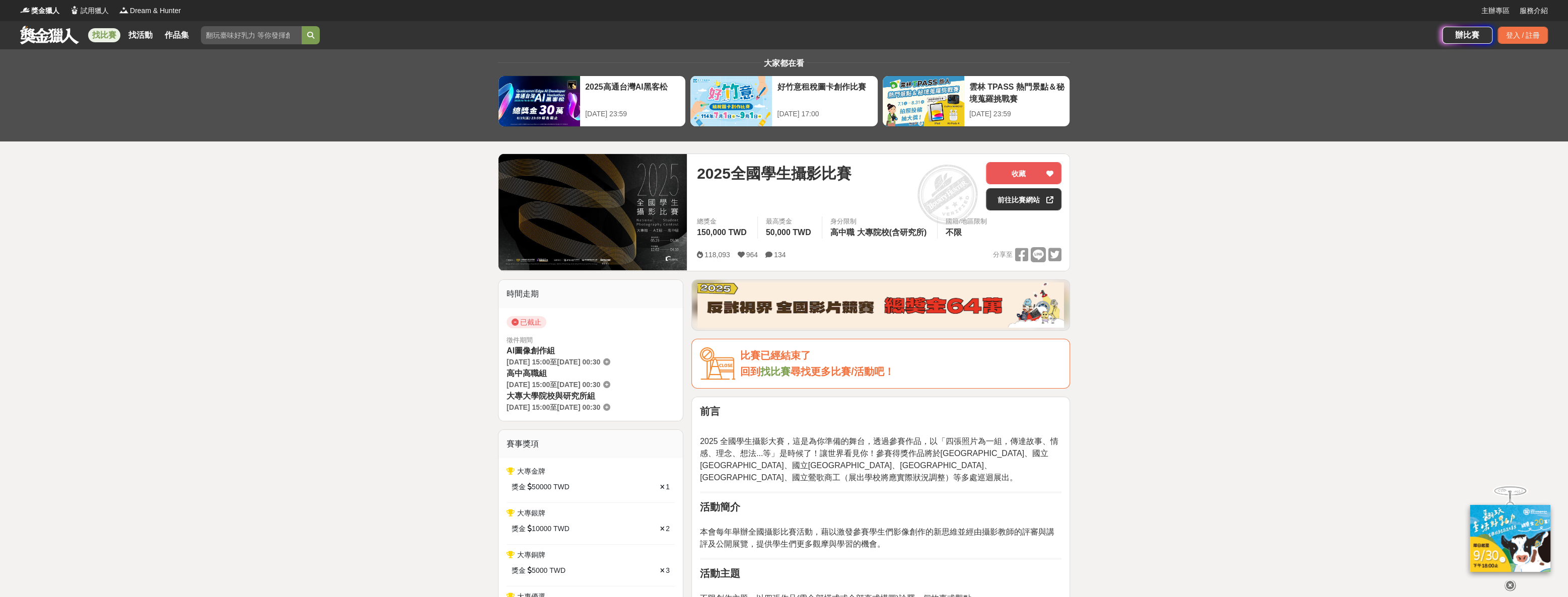
click at [98, 40] on link "找比賽" at bounding box center [104, 35] width 32 height 14
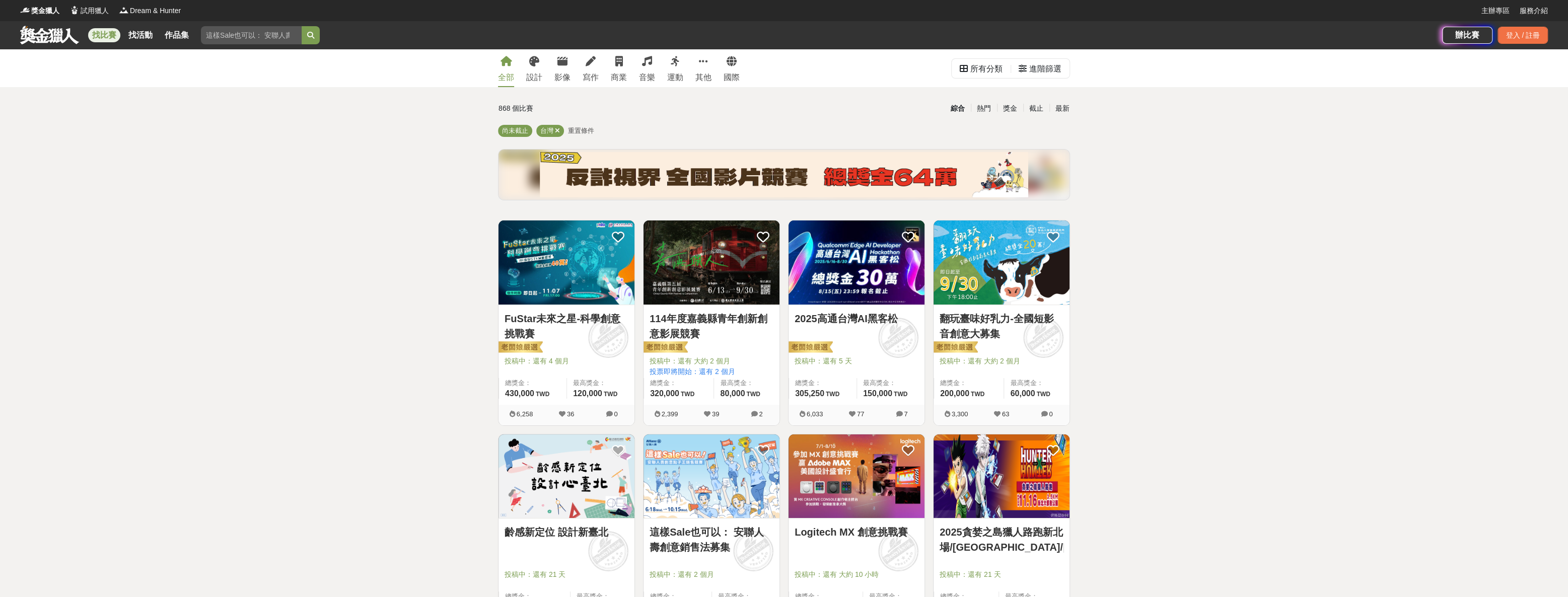
click at [858, 479] on img at bounding box center [856, 476] width 136 height 84
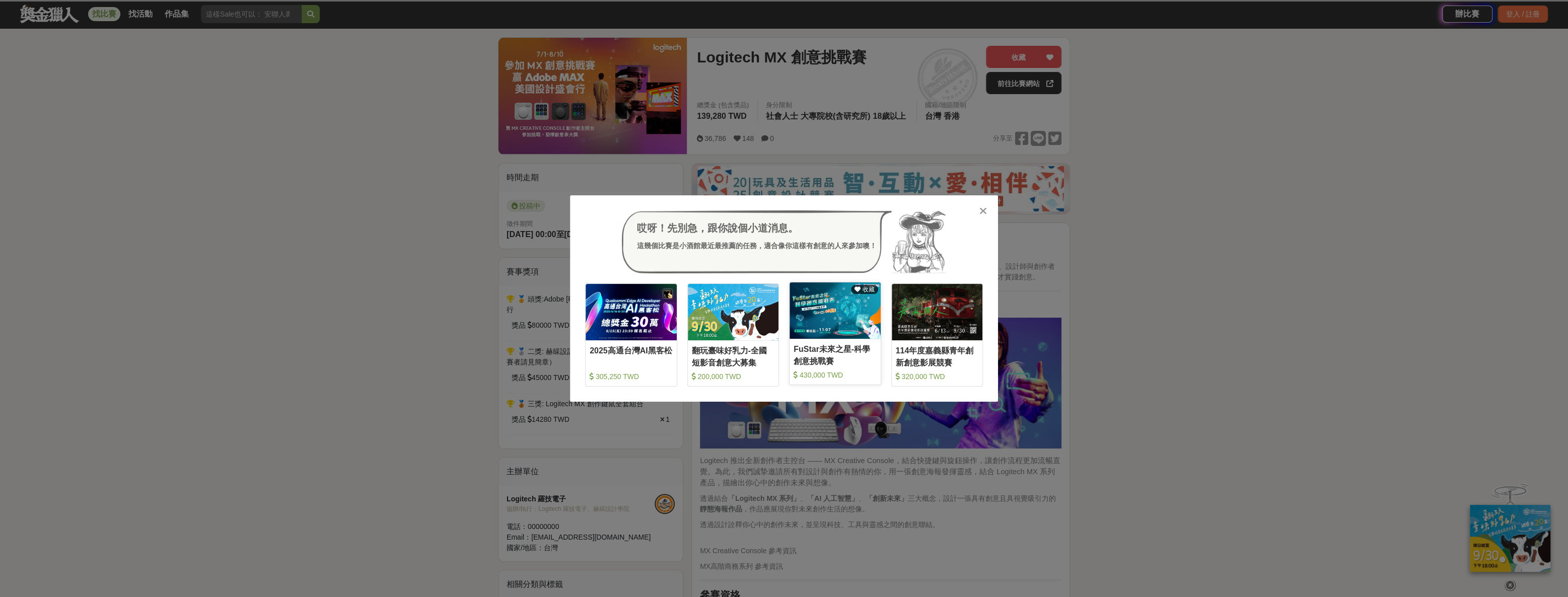
scroll to position [137, 0]
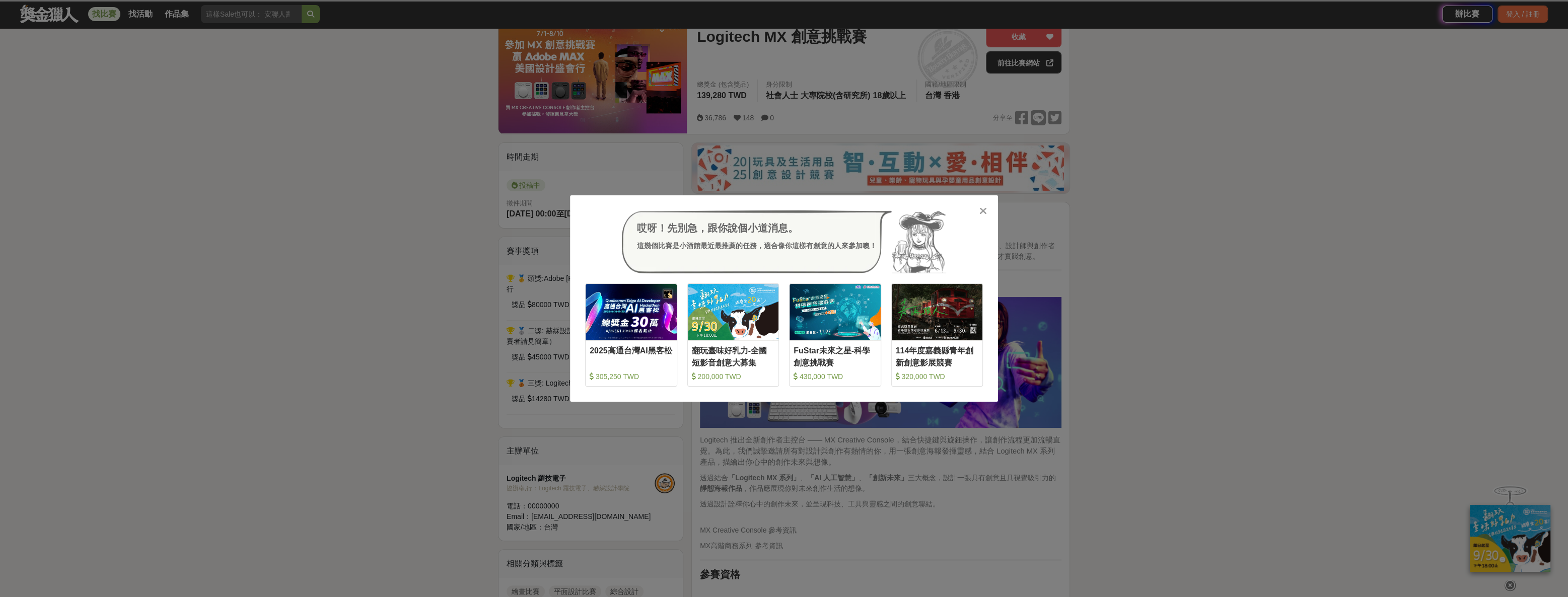
click at [981, 213] on icon at bounding box center [982, 211] width 7 height 10
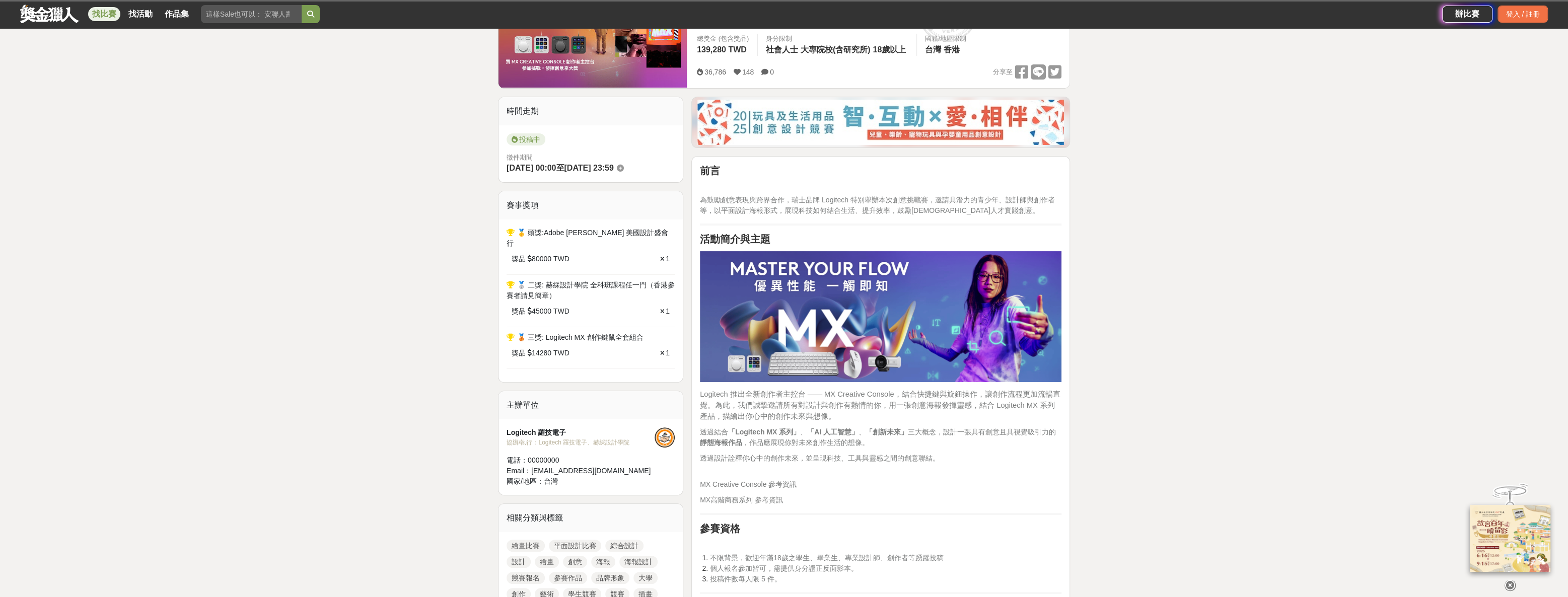
scroll to position [229, 0]
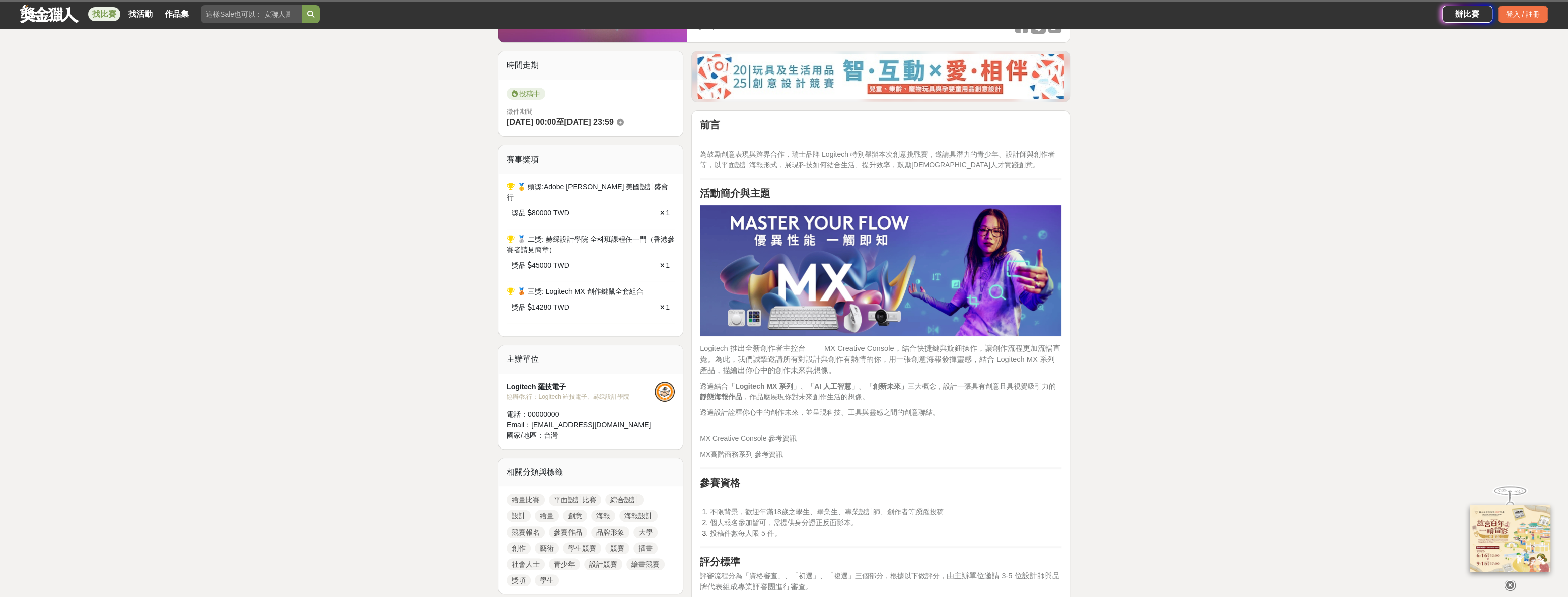
click at [730, 359] on span "Logitech 推出全新創作者主控台 —— MX Creative Console，結合快捷鍵與旋鈕操作，讓創作流程更加流暢直覺。為此，我們誠摯邀請所有對設…" at bounding box center [879, 359] width 360 height 30
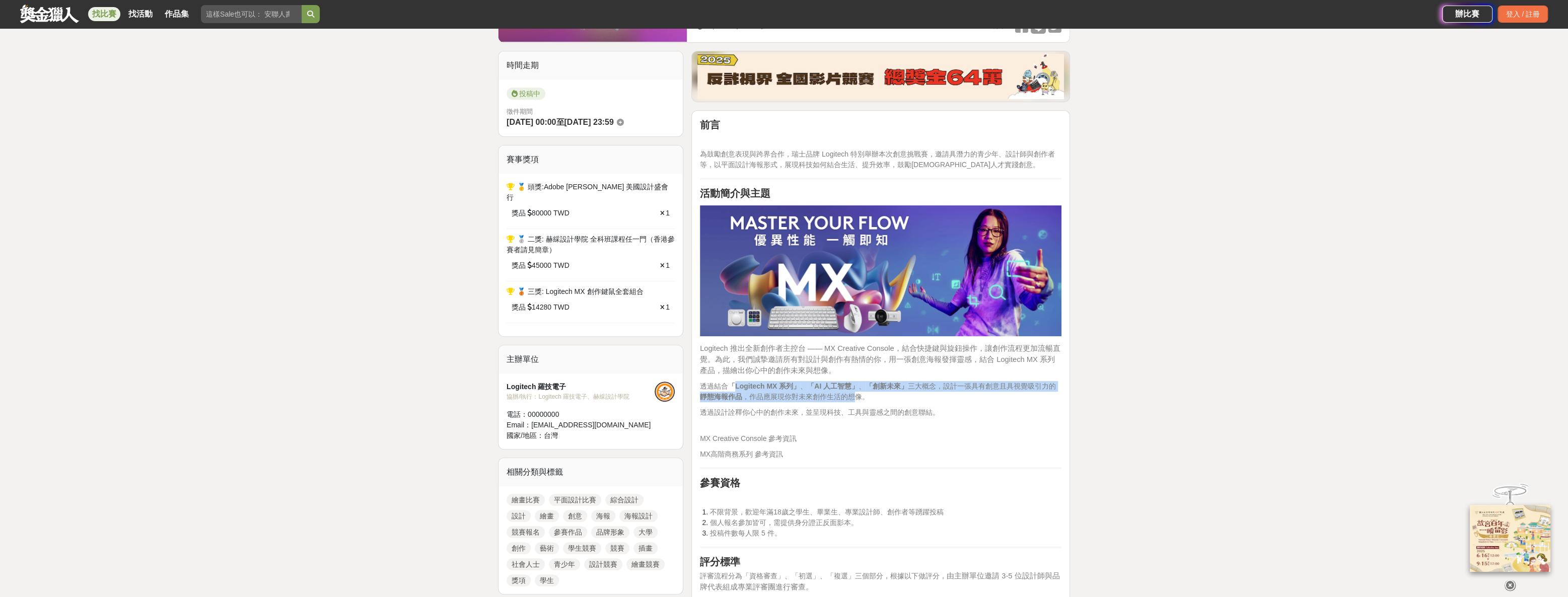
drag, startPoint x: 735, startPoint y: 386, endPoint x: 859, endPoint y: 393, distance: 124.2
click at [858, 394] on span "透過結合 「Logitech MX 系列」 、 「AI 人工智慧」 、 「創新未來」 三大概念，設計一張具有創意且具視覺吸引力的 靜態海報作品 ，作品應展現你…" at bounding box center [878, 391] width 356 height 19
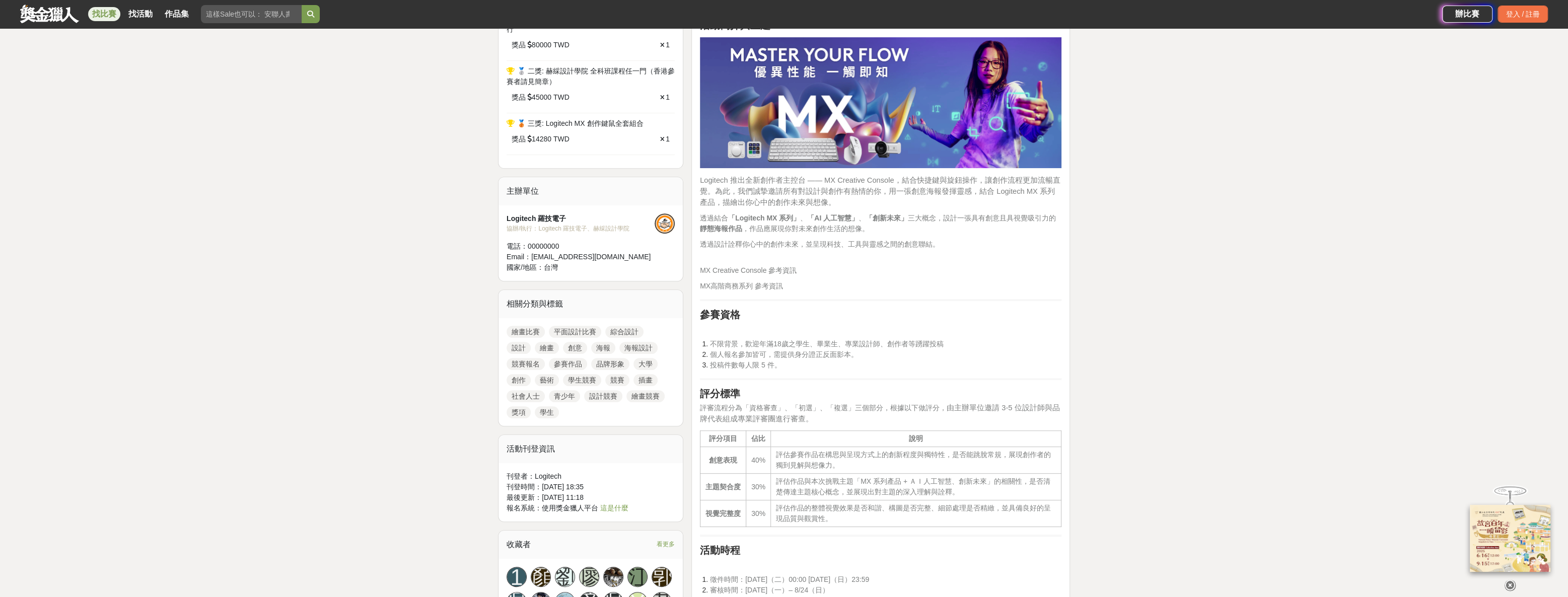
scroll to position [412, 0]
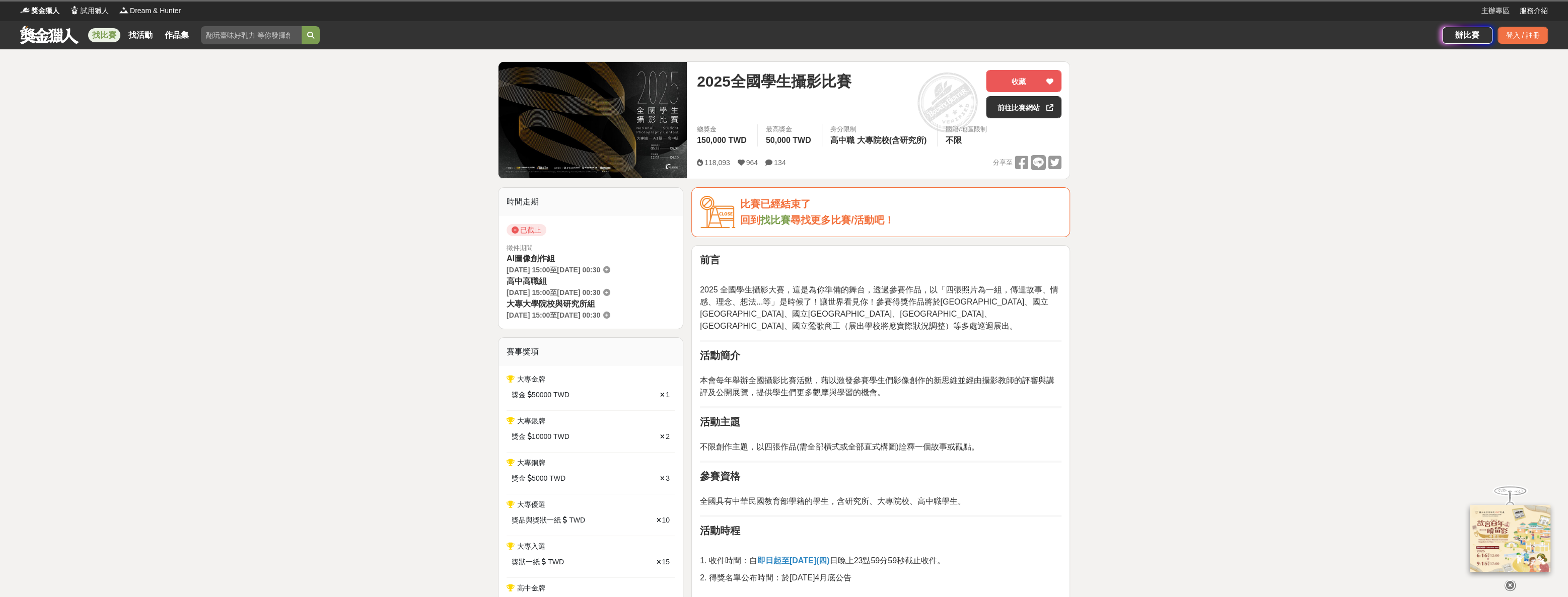
click at [109, 38] on link "找比賽" at bounding box center [104, 35] width 32 height 14
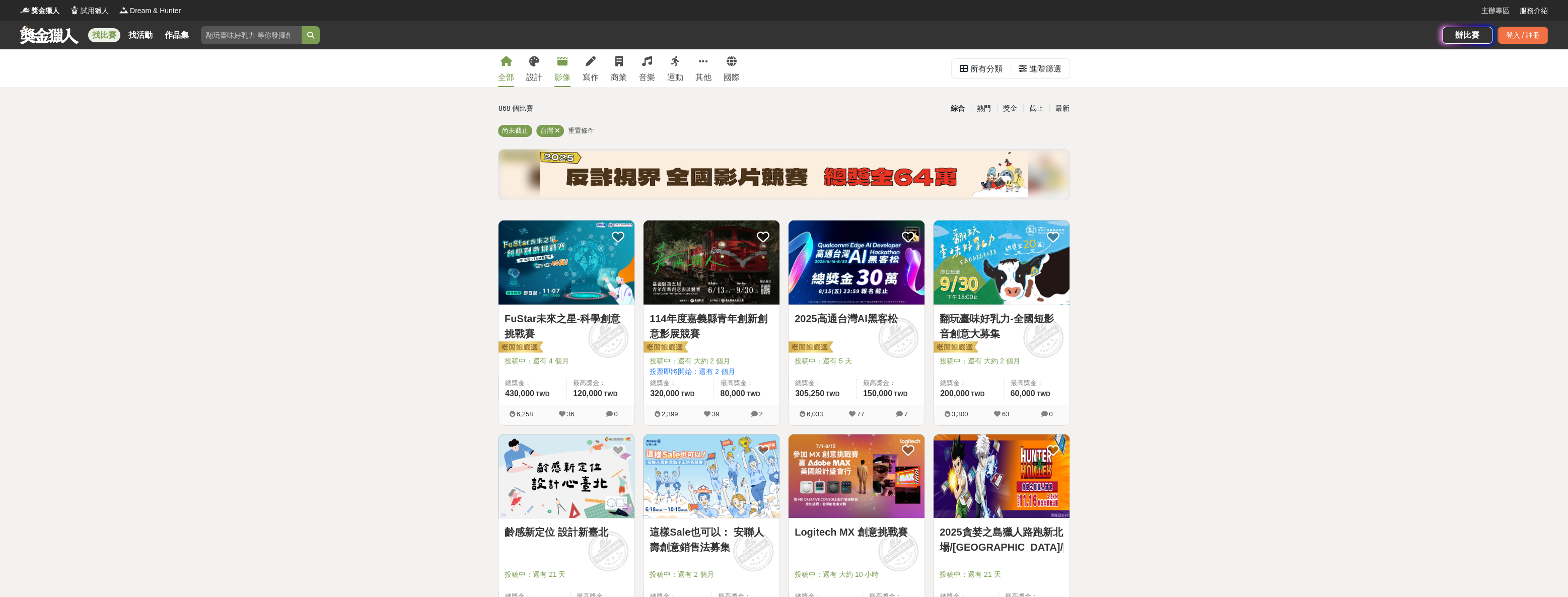
click at [556, 70] on link "影像" at bounding box center [562, 68] width 16 height 38
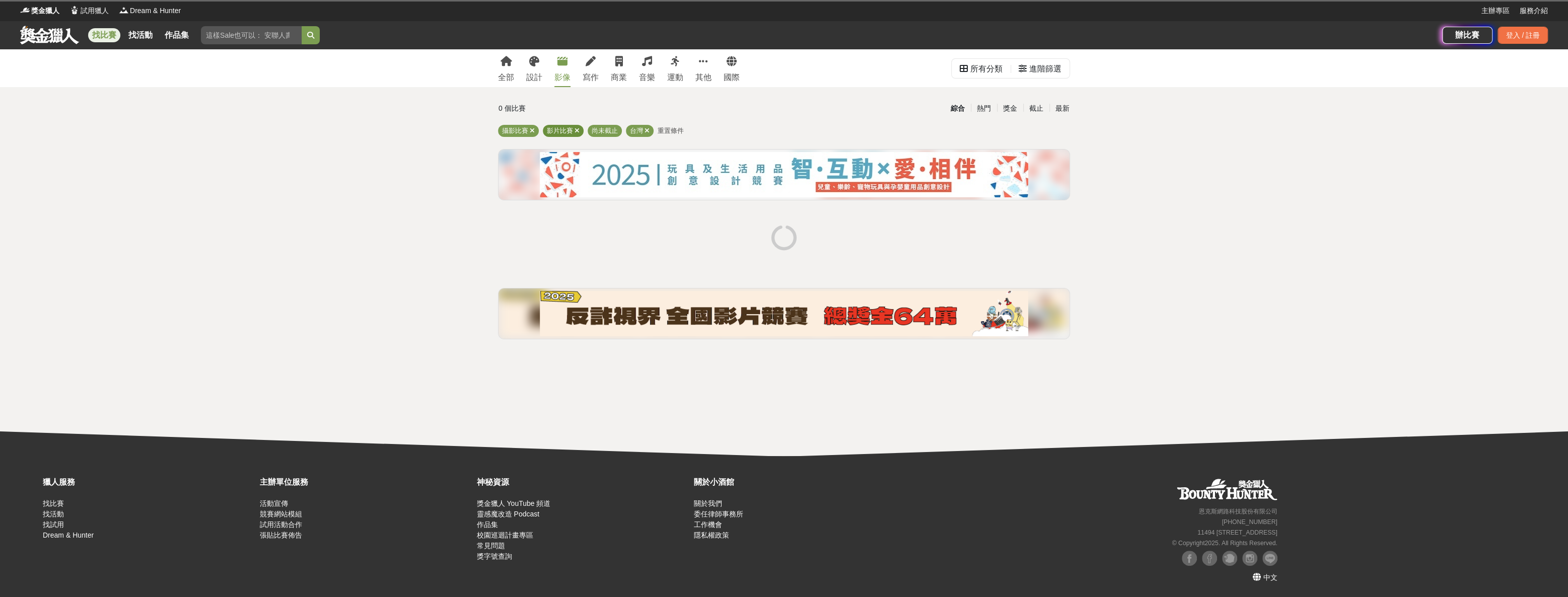
click at [578, 132] on icon at bounding box center [577, 131] width 5 height 7
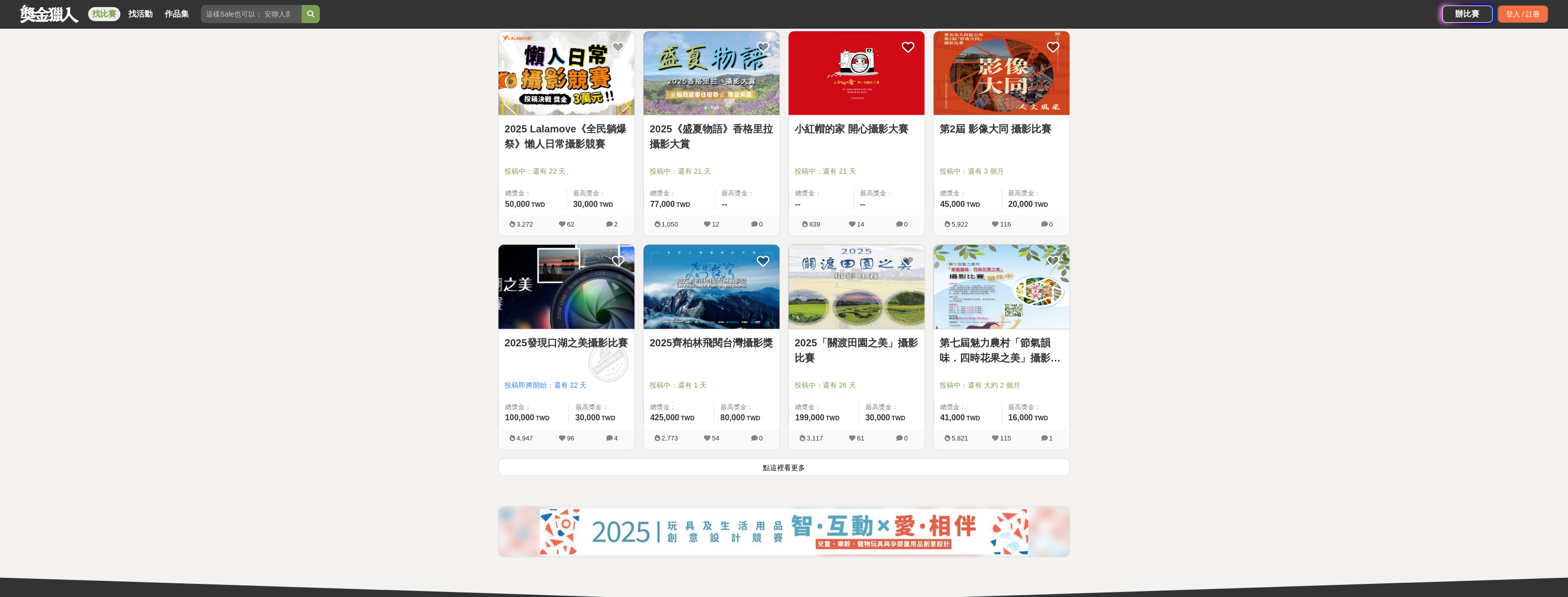
scroll to position [1052, 0]
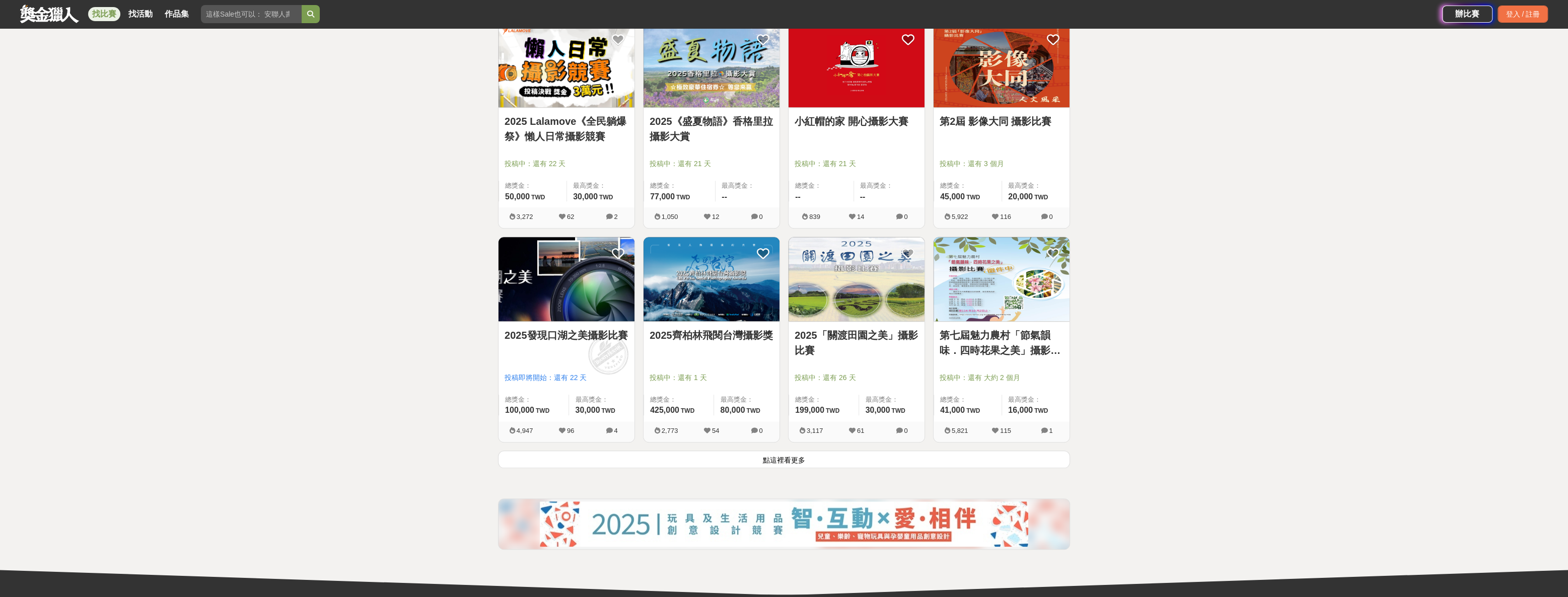
click at [747, 461] on button "點這裡看更多" at bounding box center [784, 459] width 572 height 18
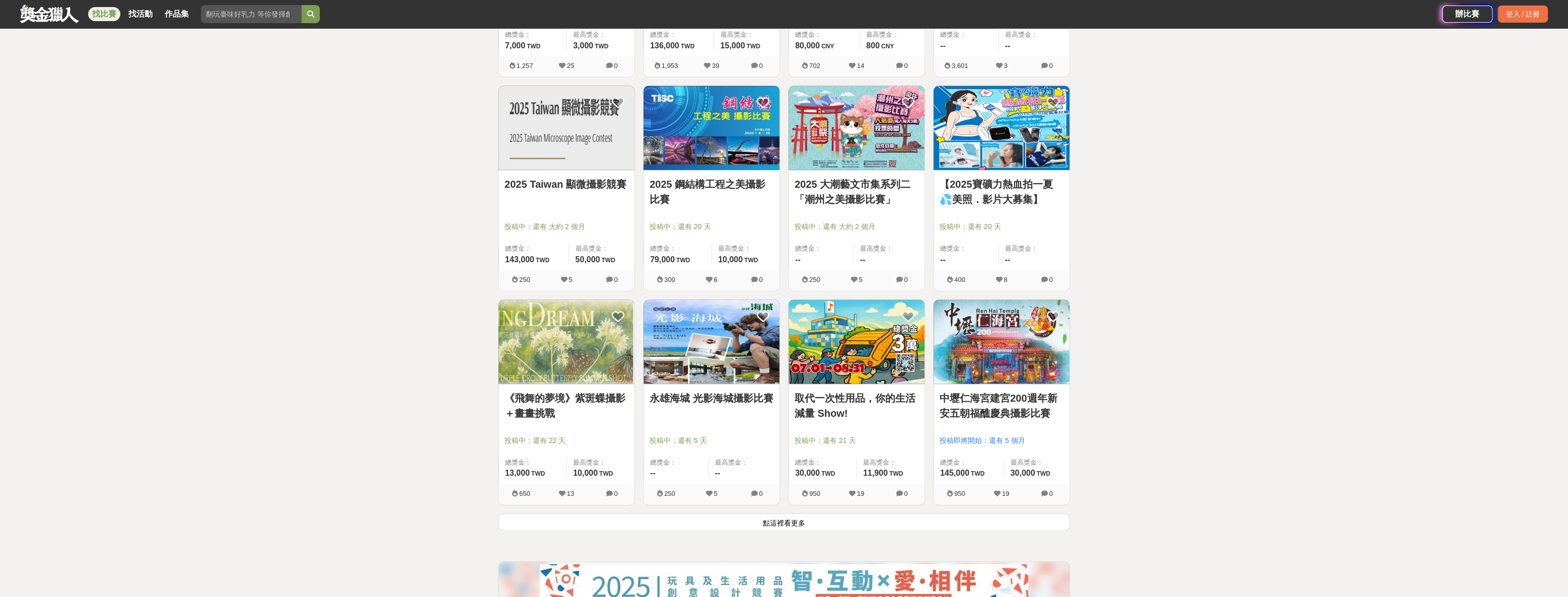
scroll to position [2287, 0]
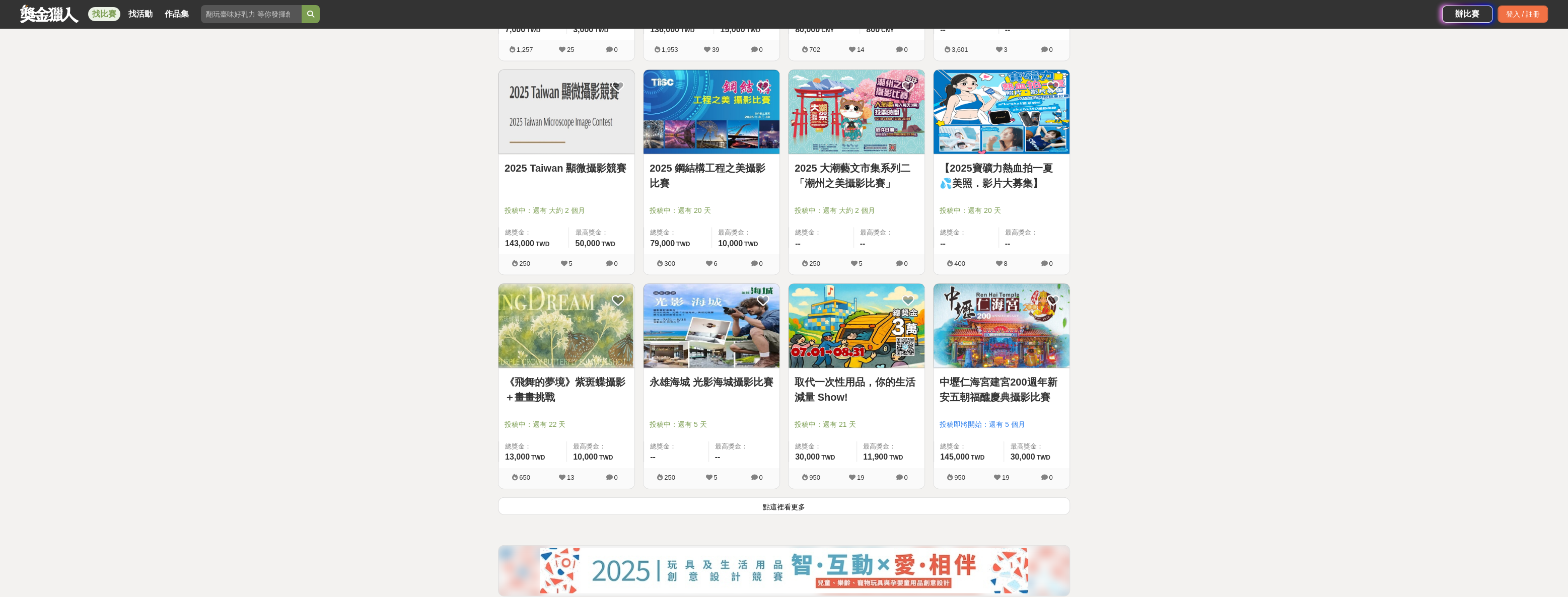
click at [736, 510] on button "點這裡看更多" at bounding box center [784, 506] width 572 height 18
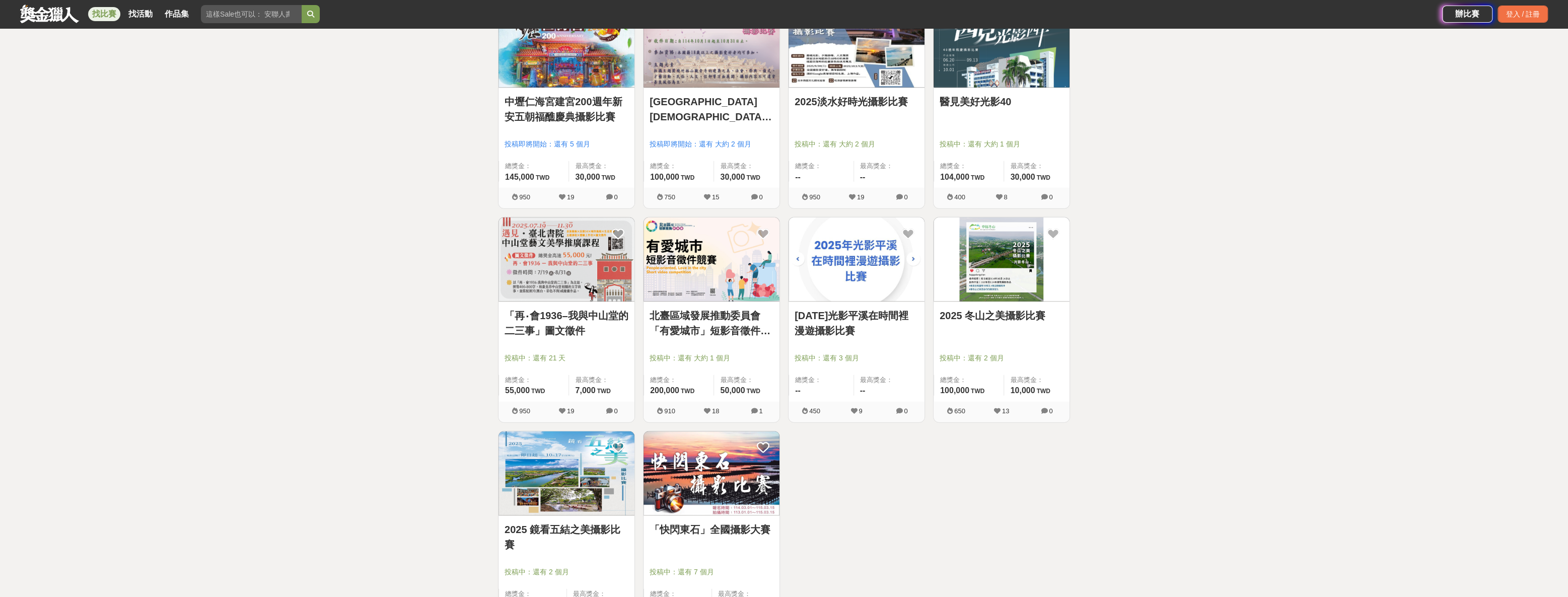
scroll to position [2791, 0]
